Goal: Navigation & Orientation: Understand site structure

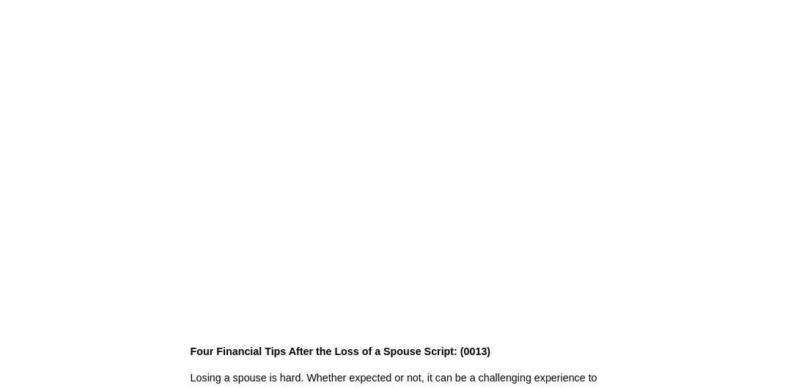
scroll to position [53, 0]
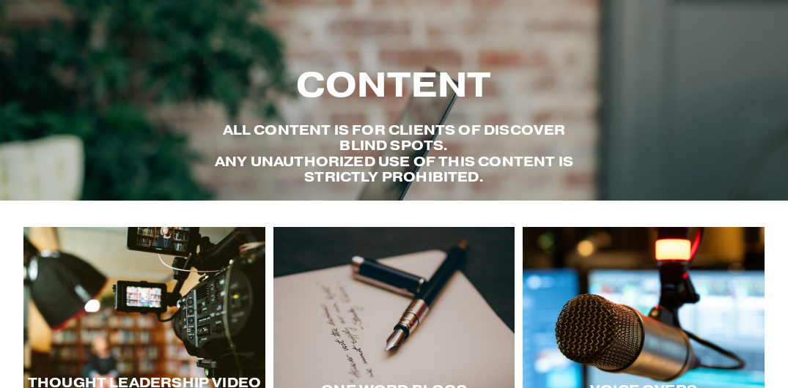
scroll to position [300, 0]
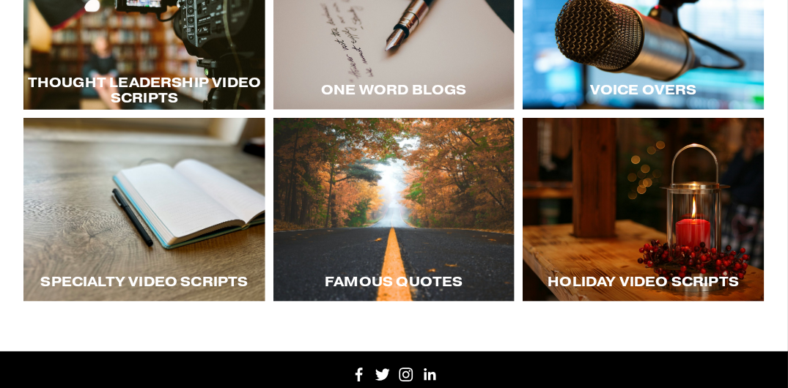
click at [414, 239] on div at bounding box center [394, 210] width 242 height 184
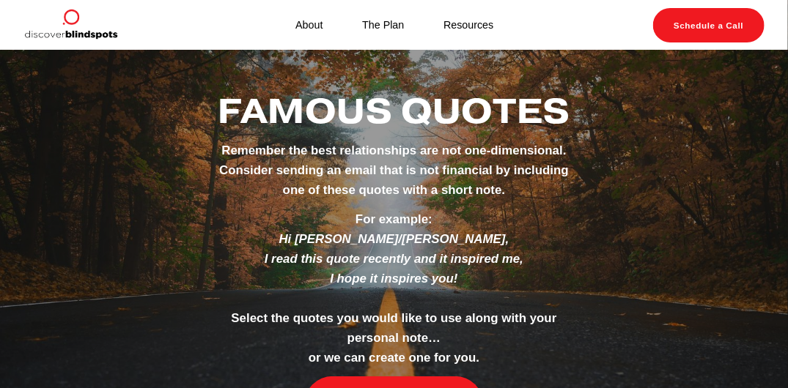
click at [387, 25] on link "The Plan" at bounding box center [383, 24] width 42 height 19
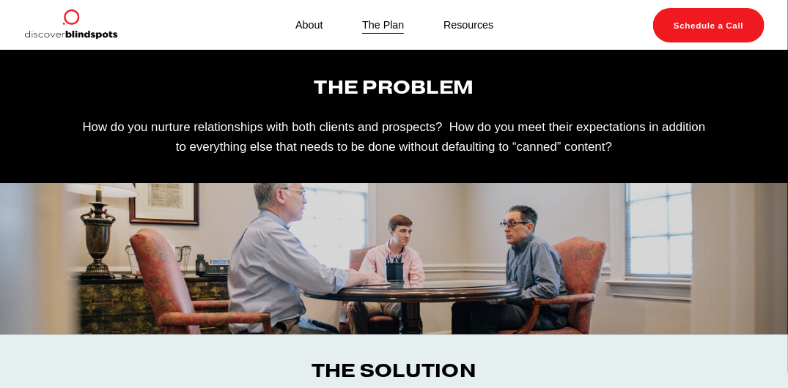
click at [465, 23] on link "Resources" at bounding box center [468, 24] width 50 height 19
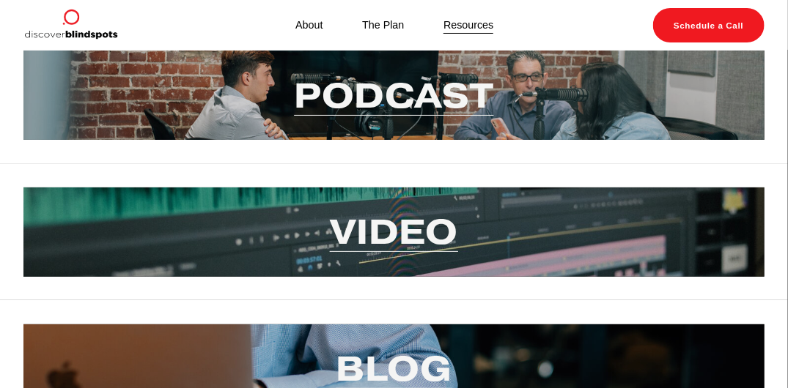
click at [372, 87] on link "Podcast" at bounding box center [393, 95] width 199 height 45
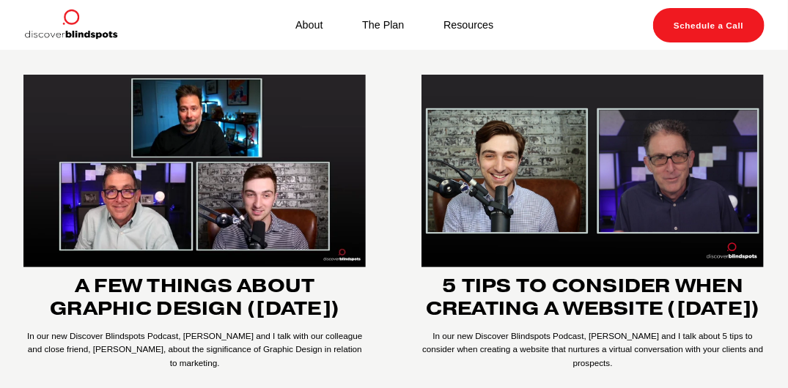
click at [375, 25] on link "The Plan" at bounding box center [383, 24] width 42 height 19
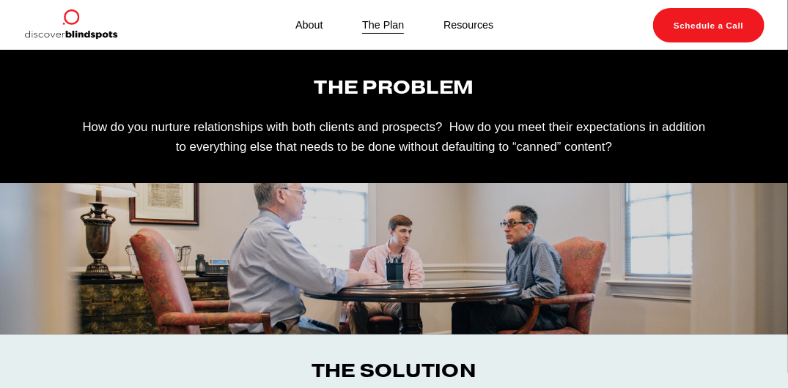
click at [314, 23] on link "About" at bounding box center [308, 24] width 27 height 19
